Goal: Book appointment/travel/reservation

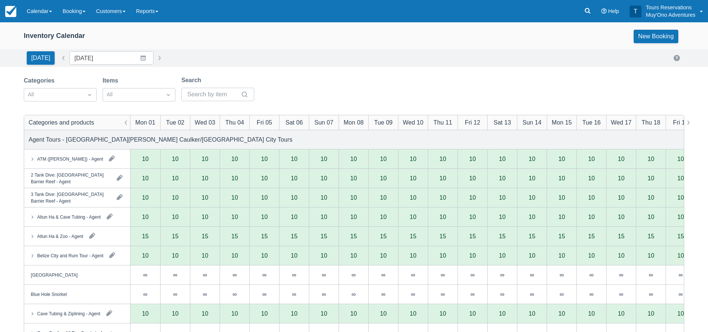
click at [370, 66] on div "[DATE] Date [DATE] Navigate forward to interact with the calendar and select a …" at bounding box center [354, 58] width 708 height 18
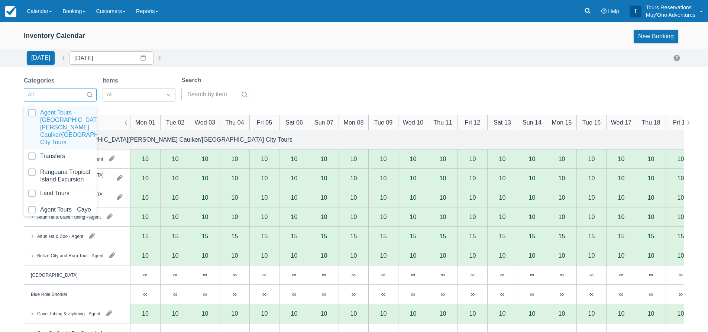
click at [70, 98] on div "All" at bounding box center [53, 95] width 59 height 12
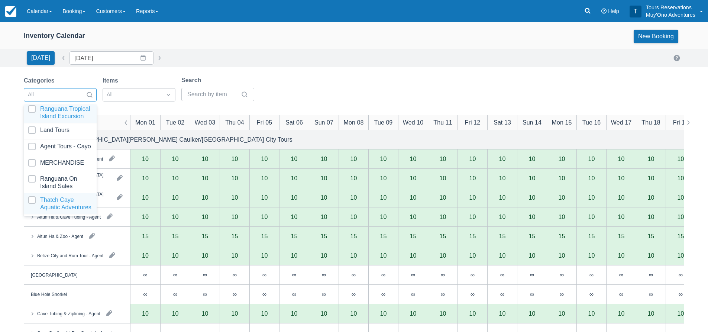
scroll to position [76, 0]
click at [58, 200] on div at bounding box center [60, 203] width 64 height 15
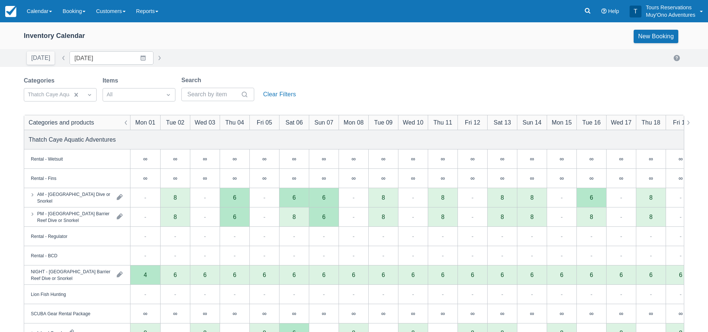
drag, startPoint x: 280, startPoint y: 44, endPoint x: 283, endPoint y: 53, distance: 10.2
click at [280, 44] on div "Inventory Calendar New Booking" at bounding box center [354, 38] width 708 height 22
click at [85, 57] on input "[DATE]" at bounding box center [112, 57] width 84 height 13
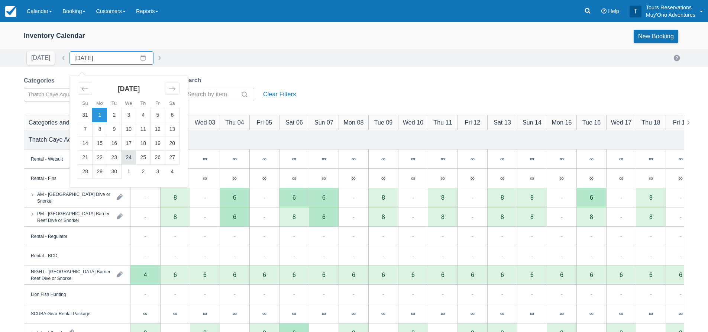
click at [126, 161] on td "24" at bounding box center [129, 158] width 15 height 14
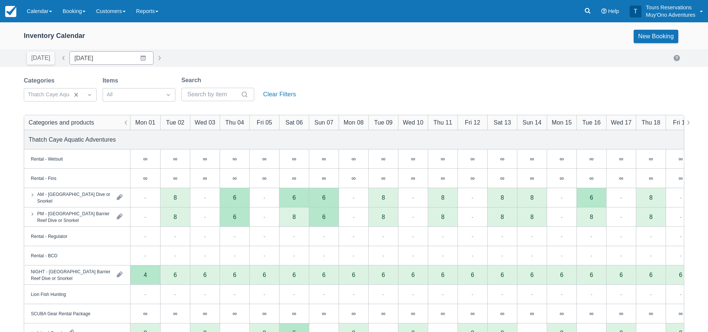
type input "[DATE]"
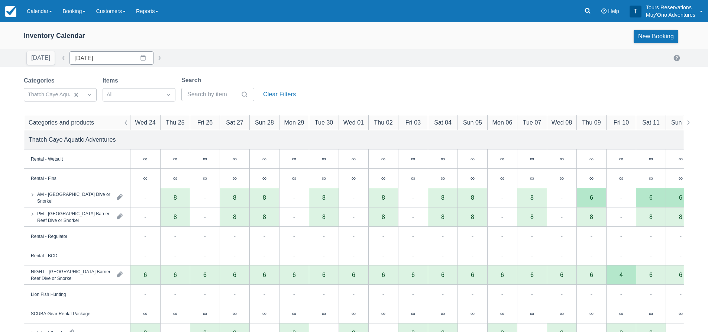
click at [218, 55] on div "[DATE] Date [DATE] Navigate forward to interact with the calendar and select a …" at bounding box center [354, 57] width 661 height 13
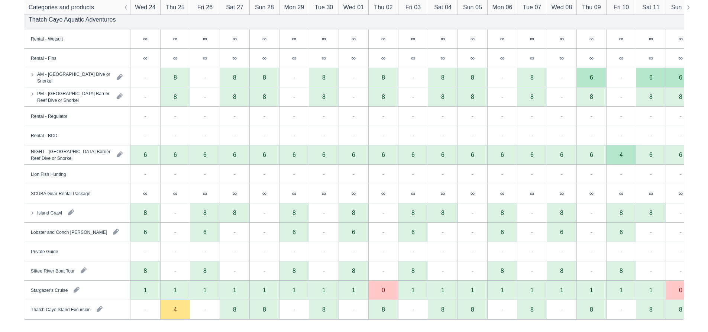
scroll to position [123, 0]
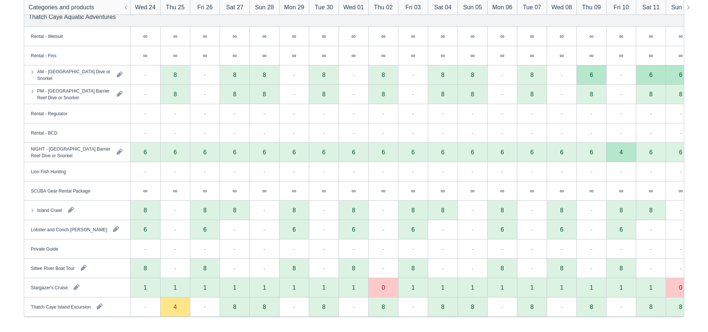
click at [0, 227] on div "Categories Thatch Caye Aquatic Adventures Items All Search Clear Filters Catego…" at bounding box center [354, 142] width 708 height 379
click at [30, 209] on icon at bounding box center [32, 209] width 7 height 7
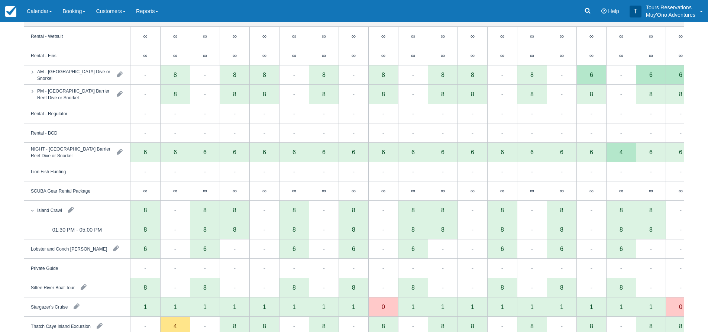
scroll to position [0, 0]
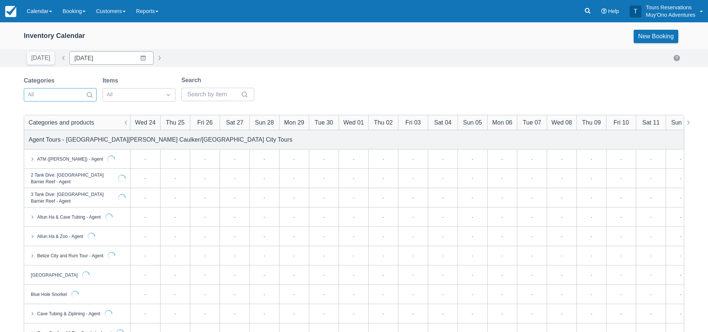
click at [61, 97] on div at bounding box center [53, 95] width 51 height 10
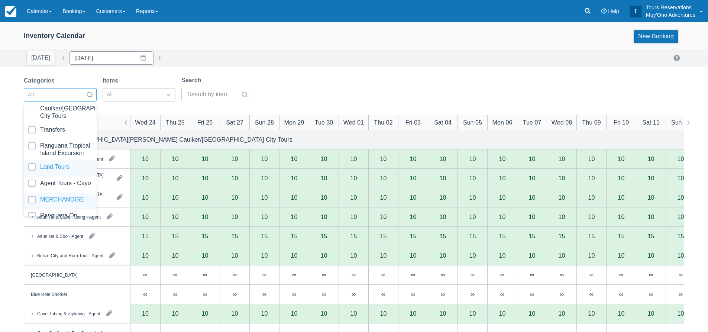
scroll to position [37, 0]
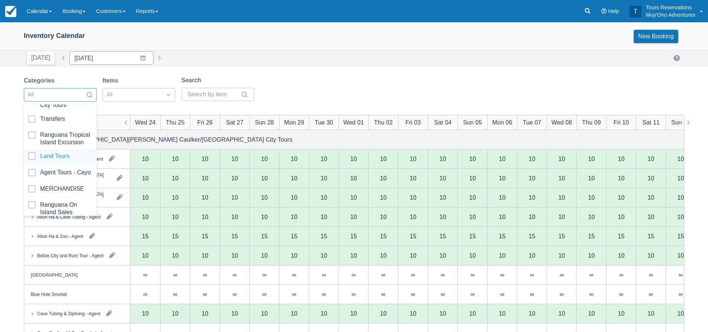
click at [52, 159] on div at bounding box center [60, 157] width 64 height 10
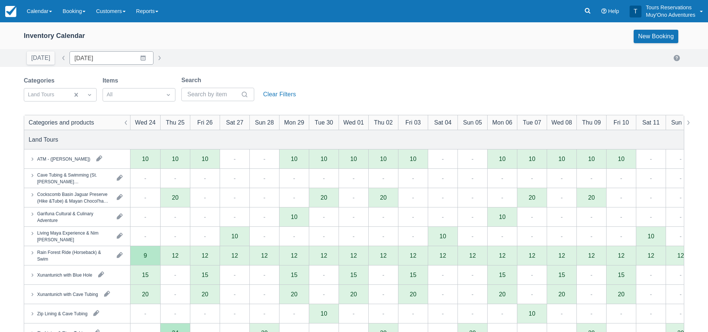
click at [362, 80] on div "Categories Land Tours Items All Search Clear Filters" at bounding box center [354, 91] width 661 height 30
click at [31, 195] on icon at bounding box center [32, 194] width 7 height 7
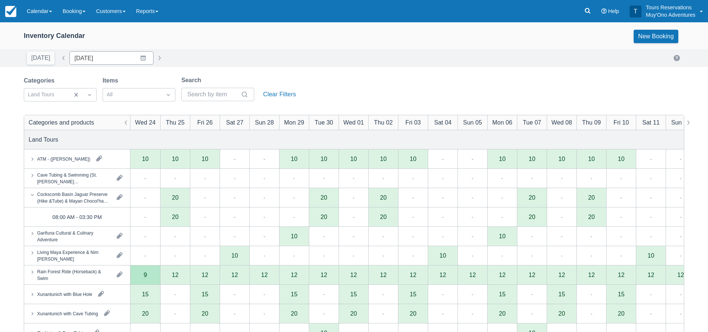
click at [31, 195] on icon at bounding box center [32, 194] width 7 height 7
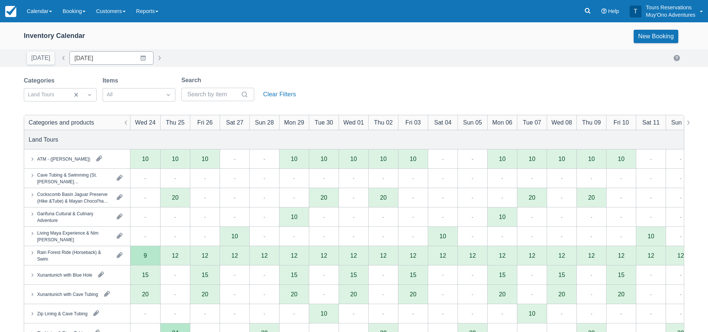
click at [350, 64] on div "[DATE] Date [DATE] Navigate forward to interact with the calendar and select a …" at bounding box center [354, 57] width 661 height 13
click at [374, 66] on div "[DATE] Date [DATE] Navigate forward to interact with the calendar and select a …" at bounding box center [354, 58] width 708 height 18
click at [380, 77] on div "Categories Land Tours Items All Search Clear Filters" at bounding box center [354, 91] width 661 height 30
click at [374, 76] on div "Categories Land Tours Items All Search Clear Filters" at bounding box center [354, 91] width 661 height 30
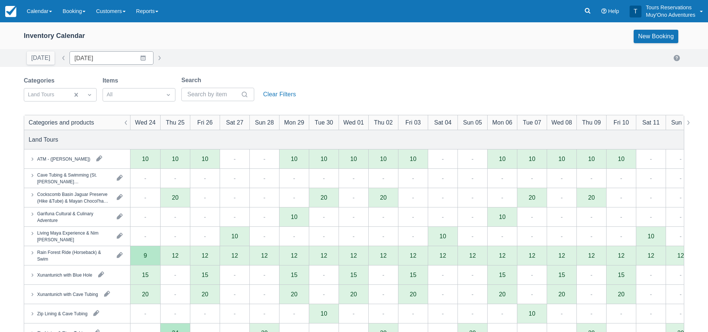
click at [342, 81] on div "Categories Land Tours Items All Search Clear Filters" at bounding box center [354, 91] width 661 height 30
click at [348, 78] on div "Categories Land Tours Items All Search Clear Filters" at bounding box center [354, 91] width 661 height 30
